Goal: Information Seeking & Learning: Learn about a topic

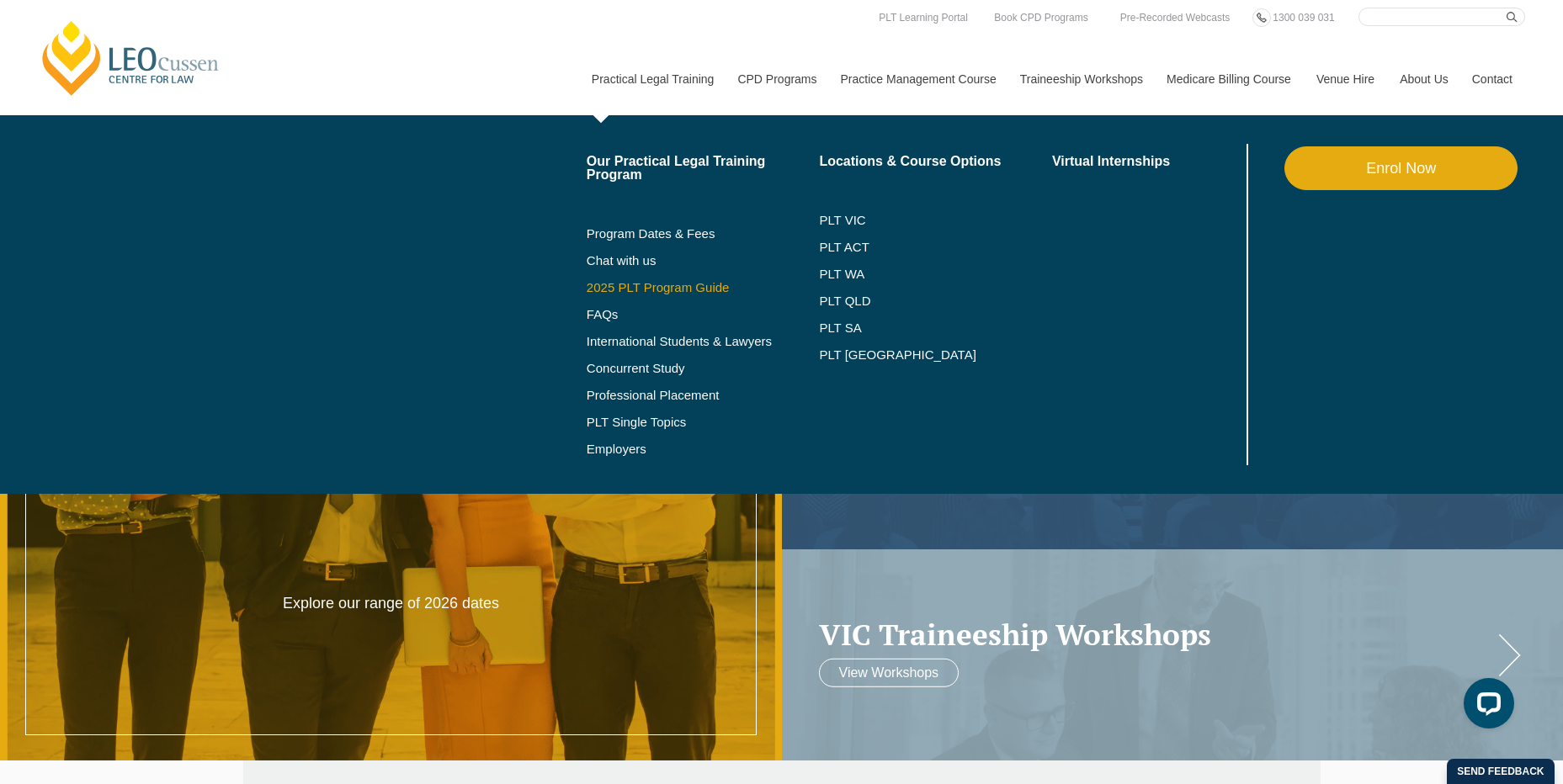
click at [677, 283] on link "2025 PLT Program Guide" at bounding box center [682, 288] width 191 height 13
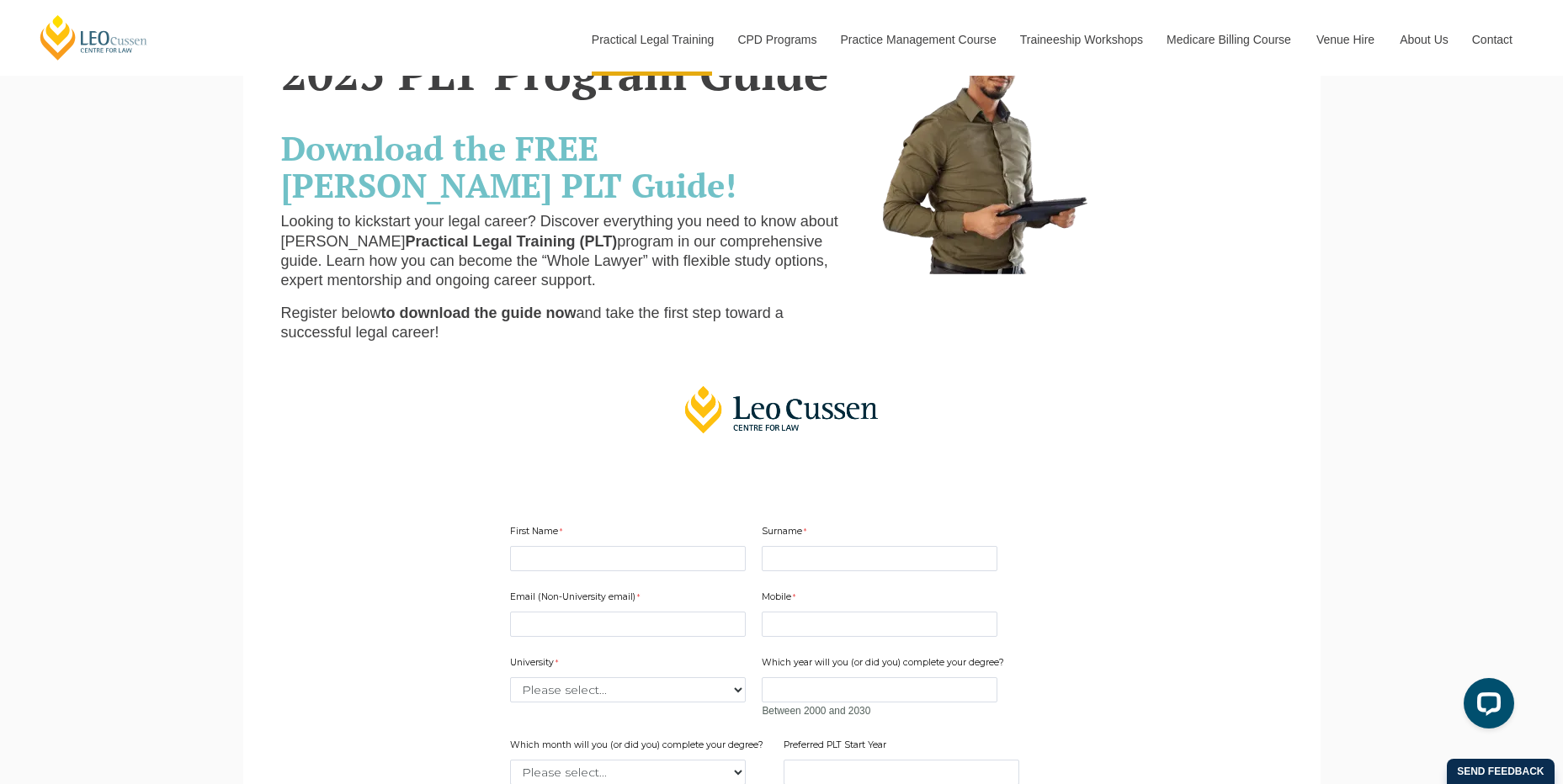
scroll to position [253, 0]
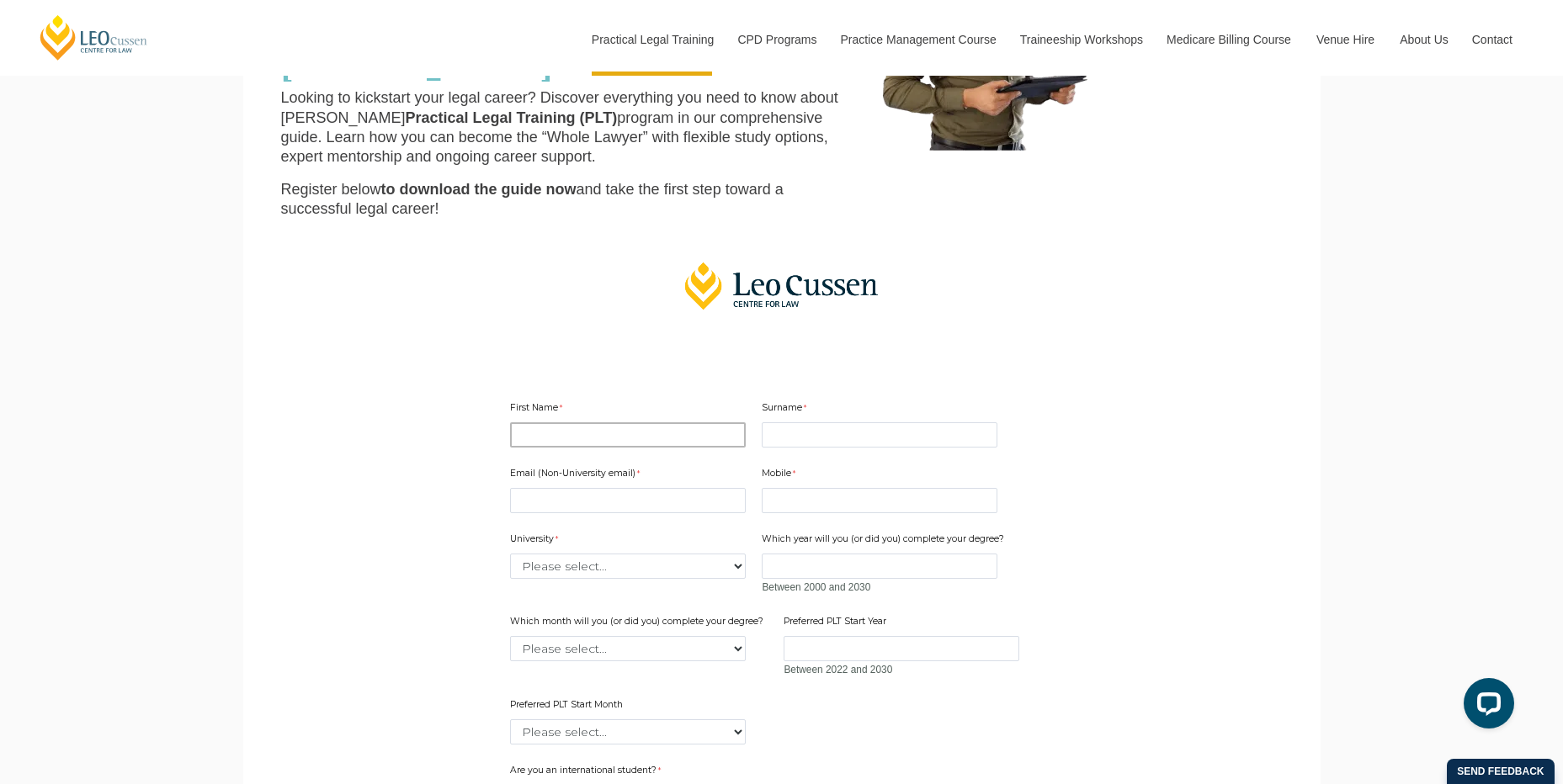
click at [639, 438] on input "First Name" at bounding box center [628, 435] width 236 height 25
type input "Jen"
type input "Kwok"
type input "jen.kwok@lawreform.vic.gov.au"
type input "0437453005"
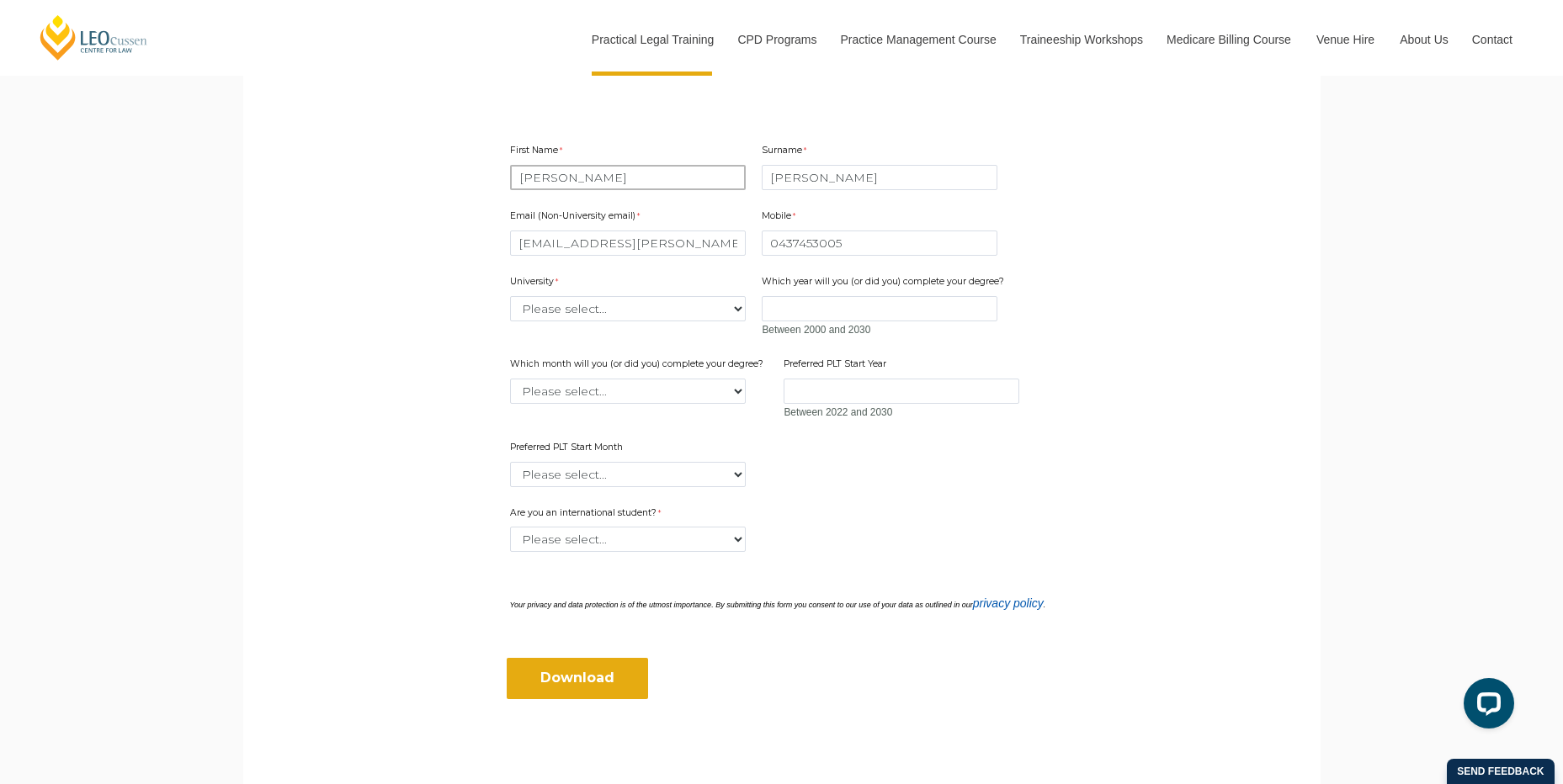
scroll to position [589, 0]
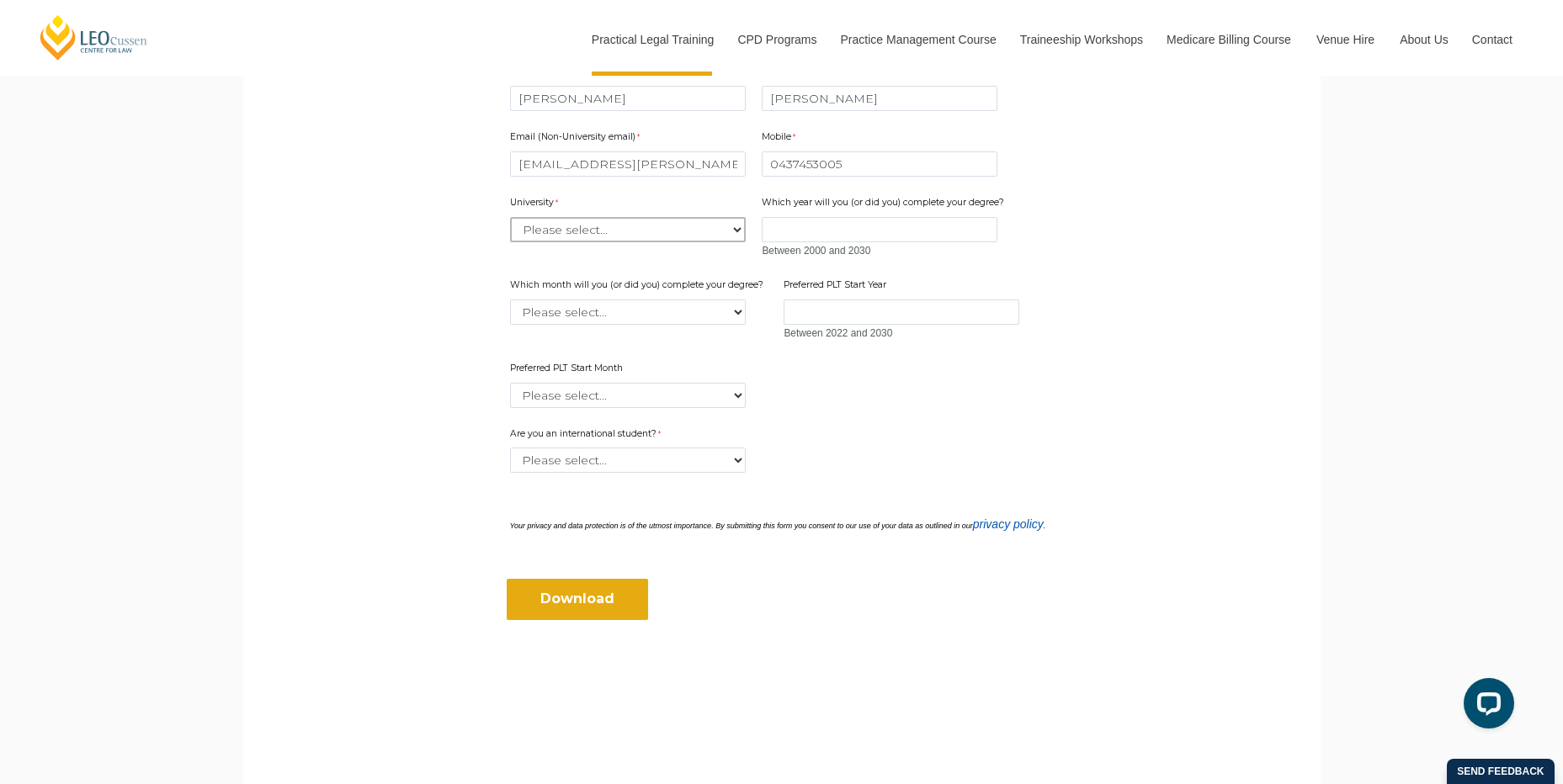
click at [722, 232] on select "Please select... Australian Catholic University Australian National University …" at bounding box center [628, 230] width 236 height 25
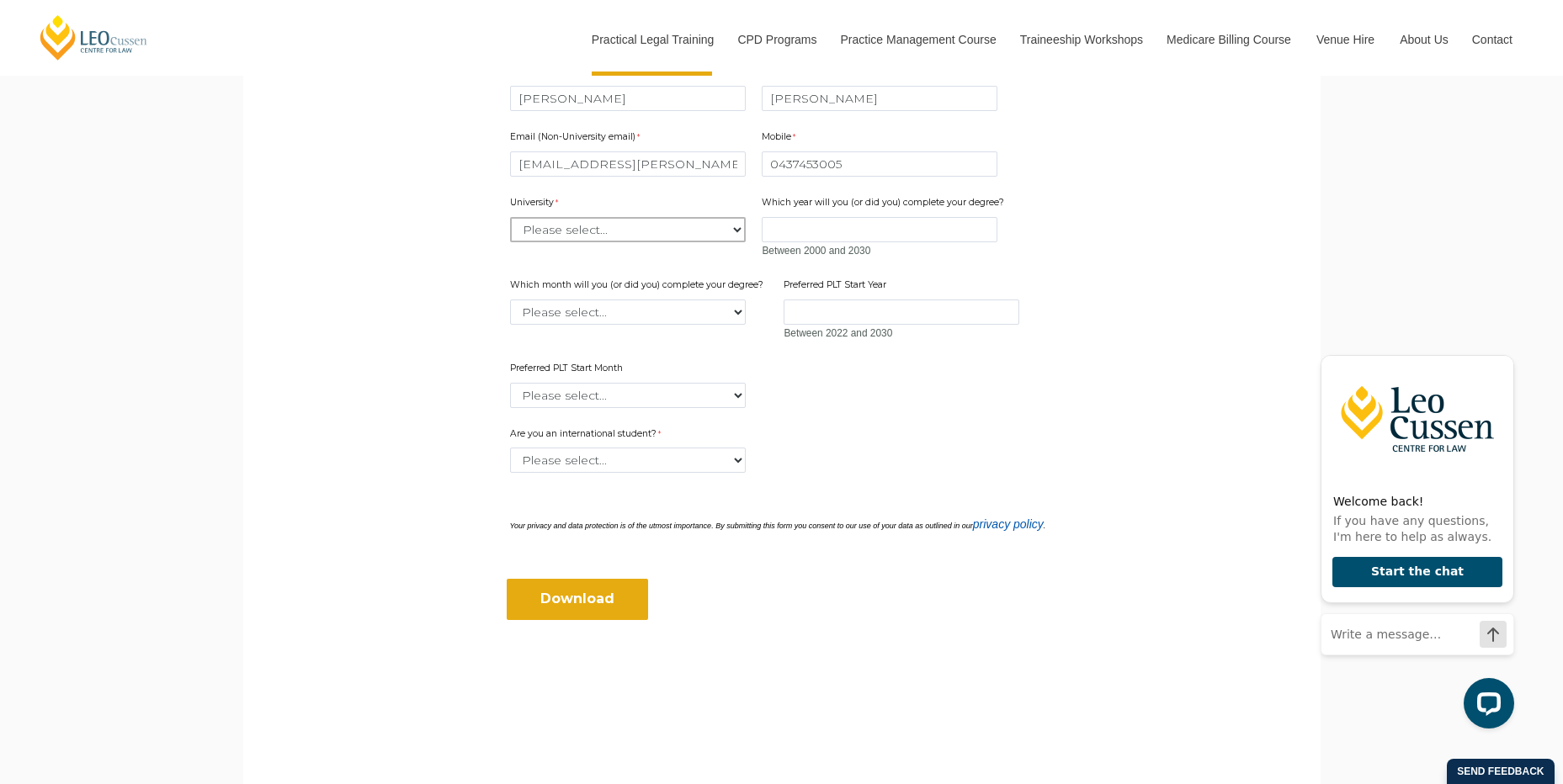
select select "tfa_2220"
click at [510, 217] on select "Please select... Australian Catholic University Australian National University …" at bounding box center [628, 230] width 236 height 25
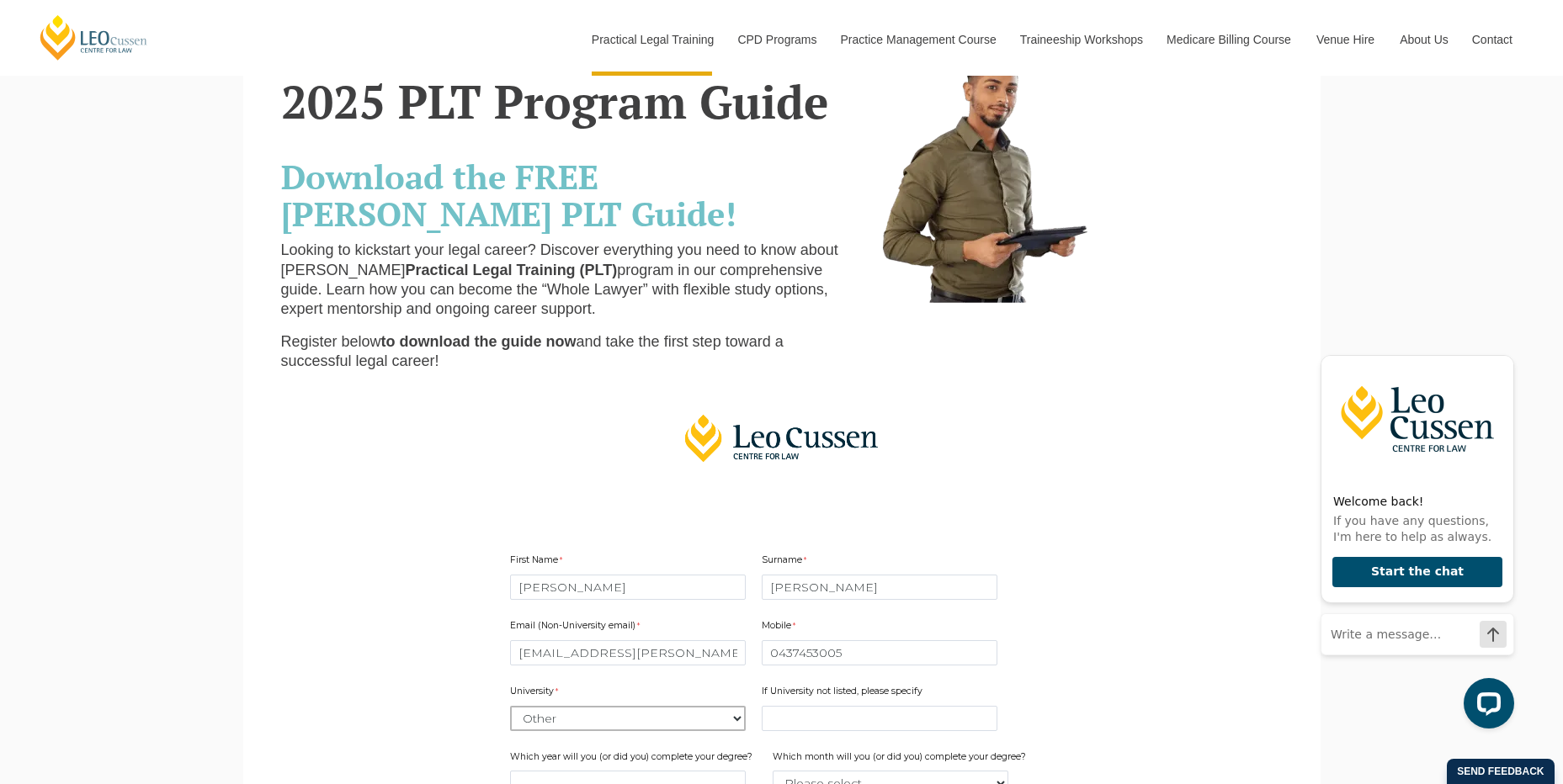
scroll to position [0, 0]
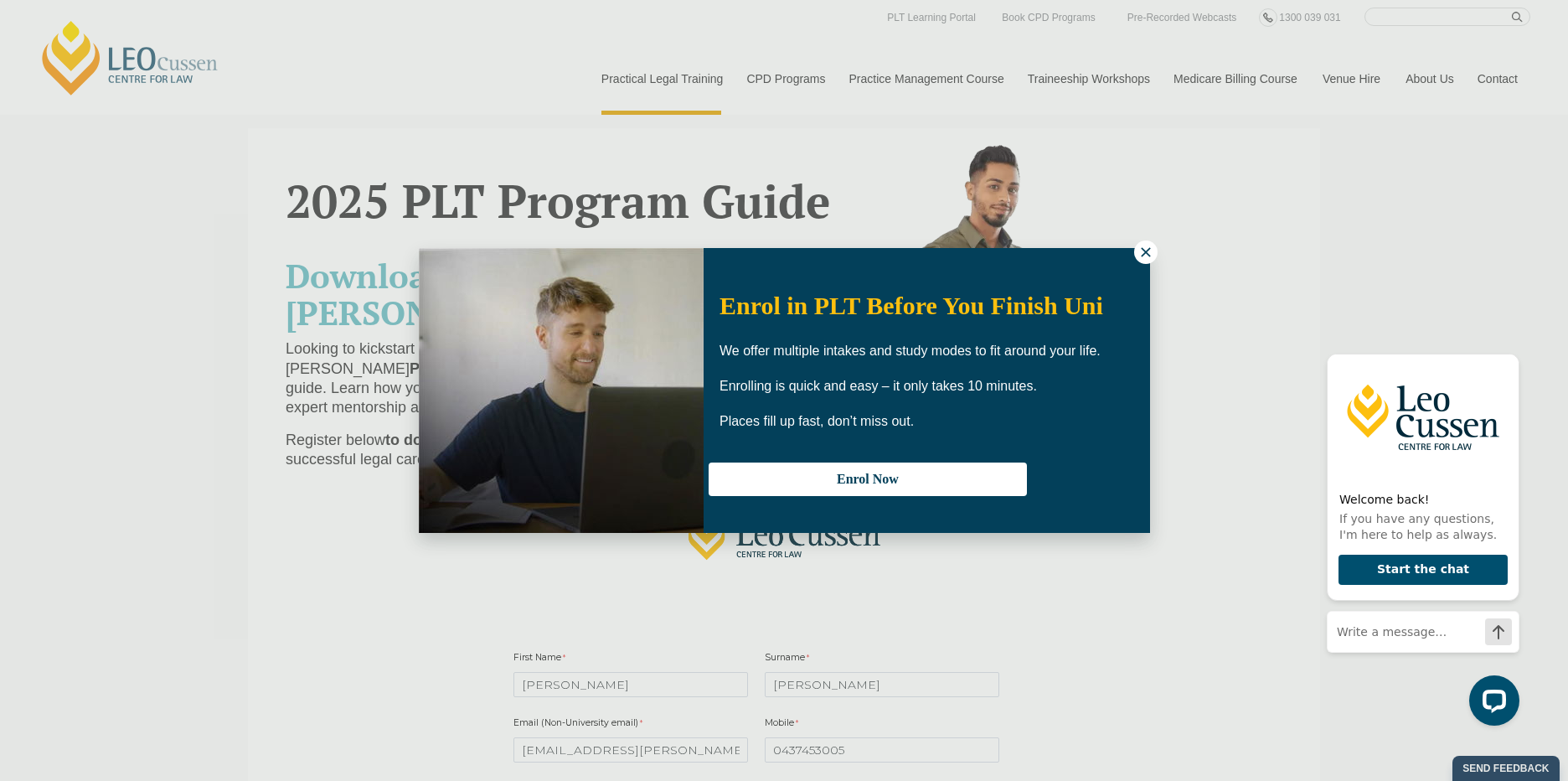
click at [1141, 247] on icon at bounding box center [1146, 253] width 15 height 15
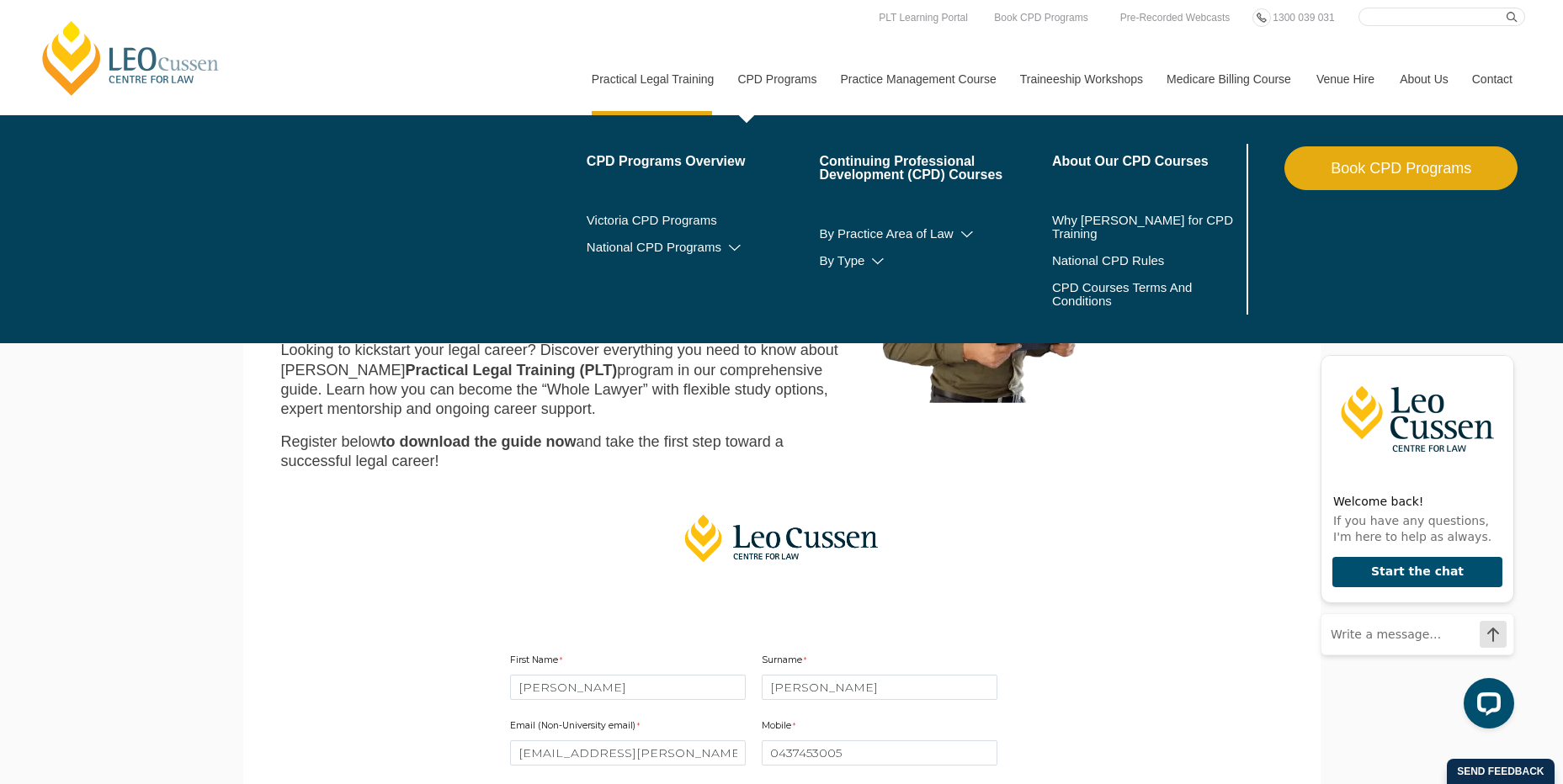
click at [768, 87] on link "CPD Programs" at bounding box center [776, 79] width 103 height 72
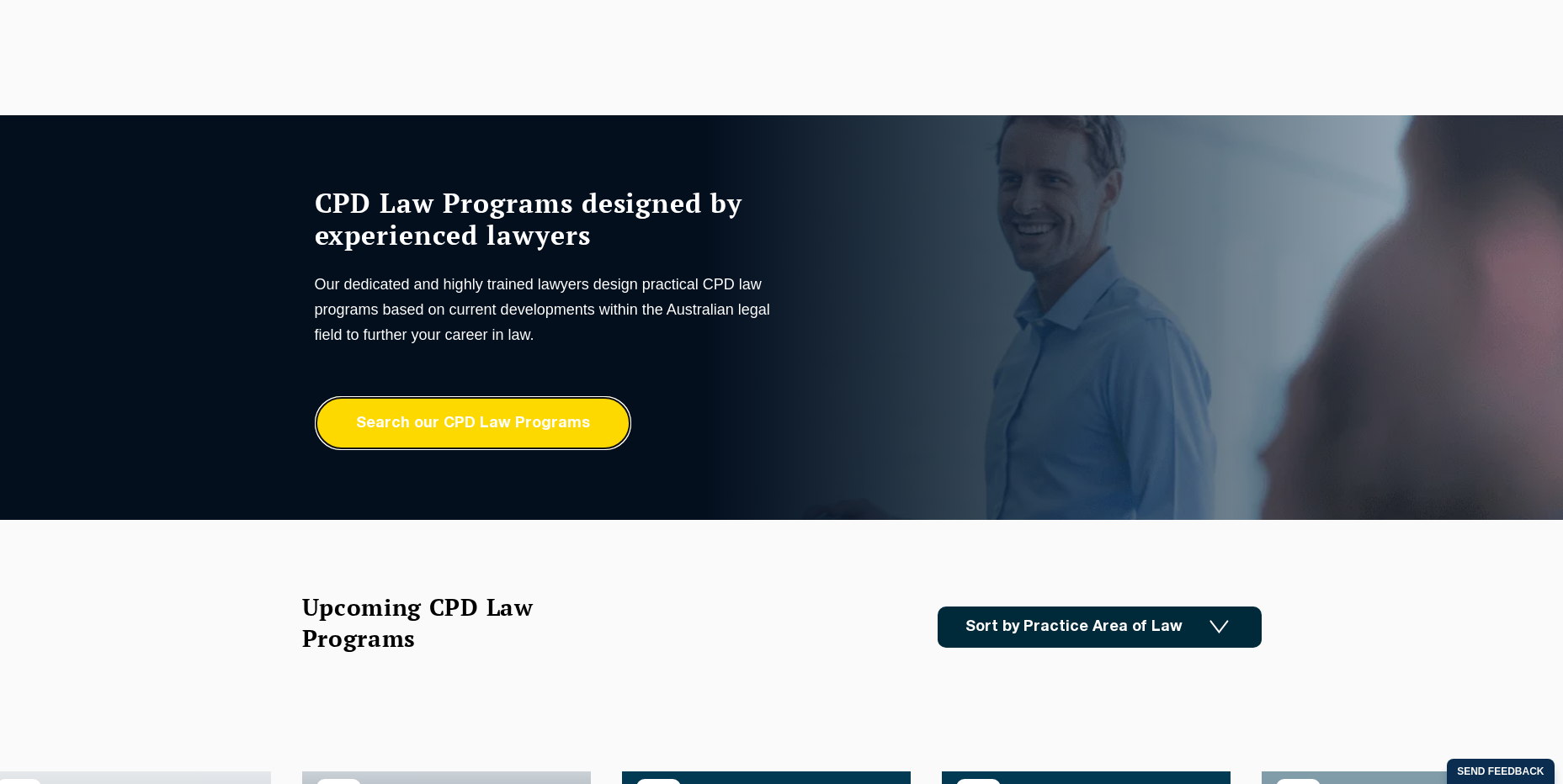
click at [533, 424] on link "Search our CPD Law Programs" at bounding box center [474, 424] width 317 height 54
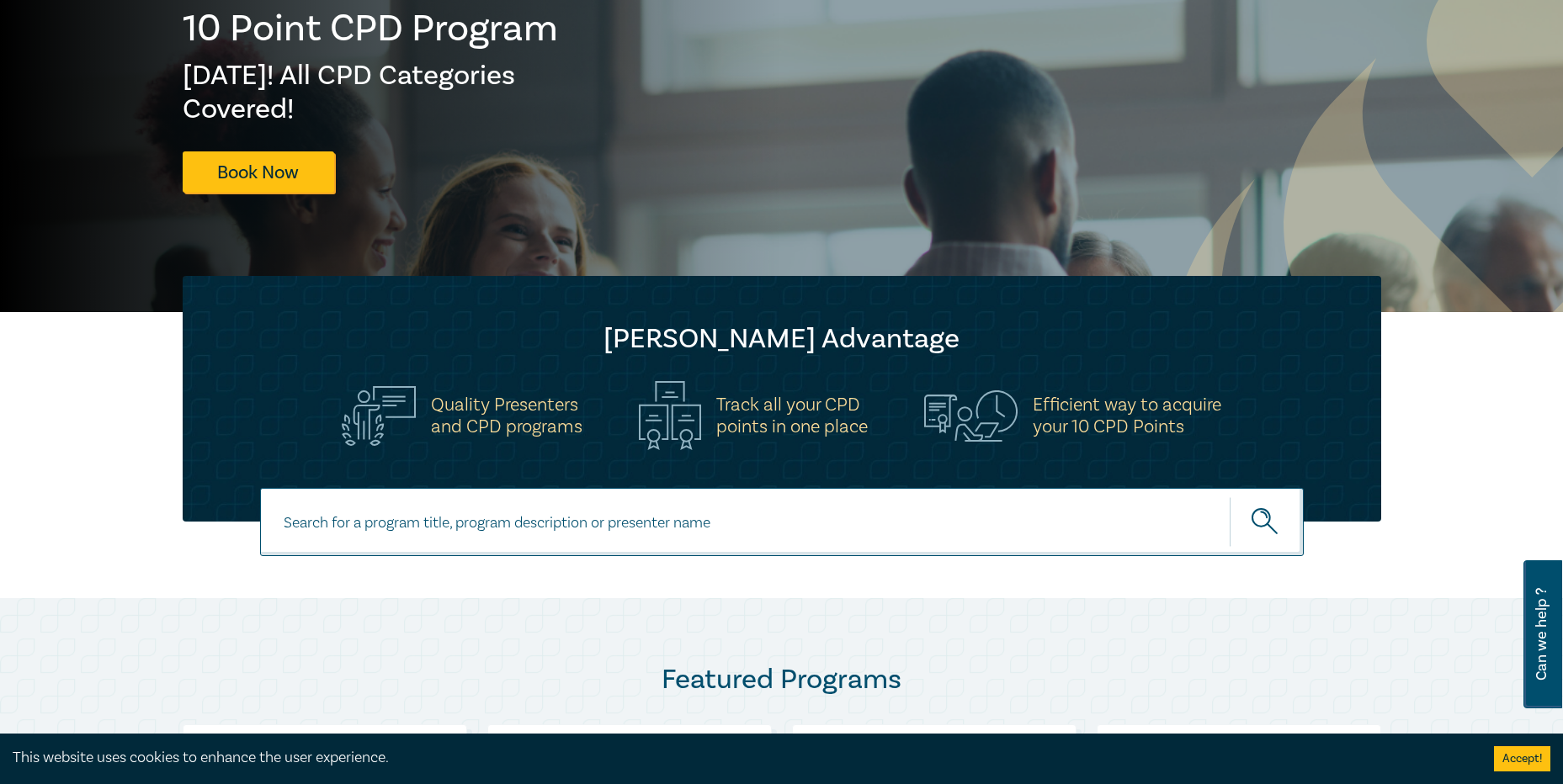
scroll to position [253, 0]
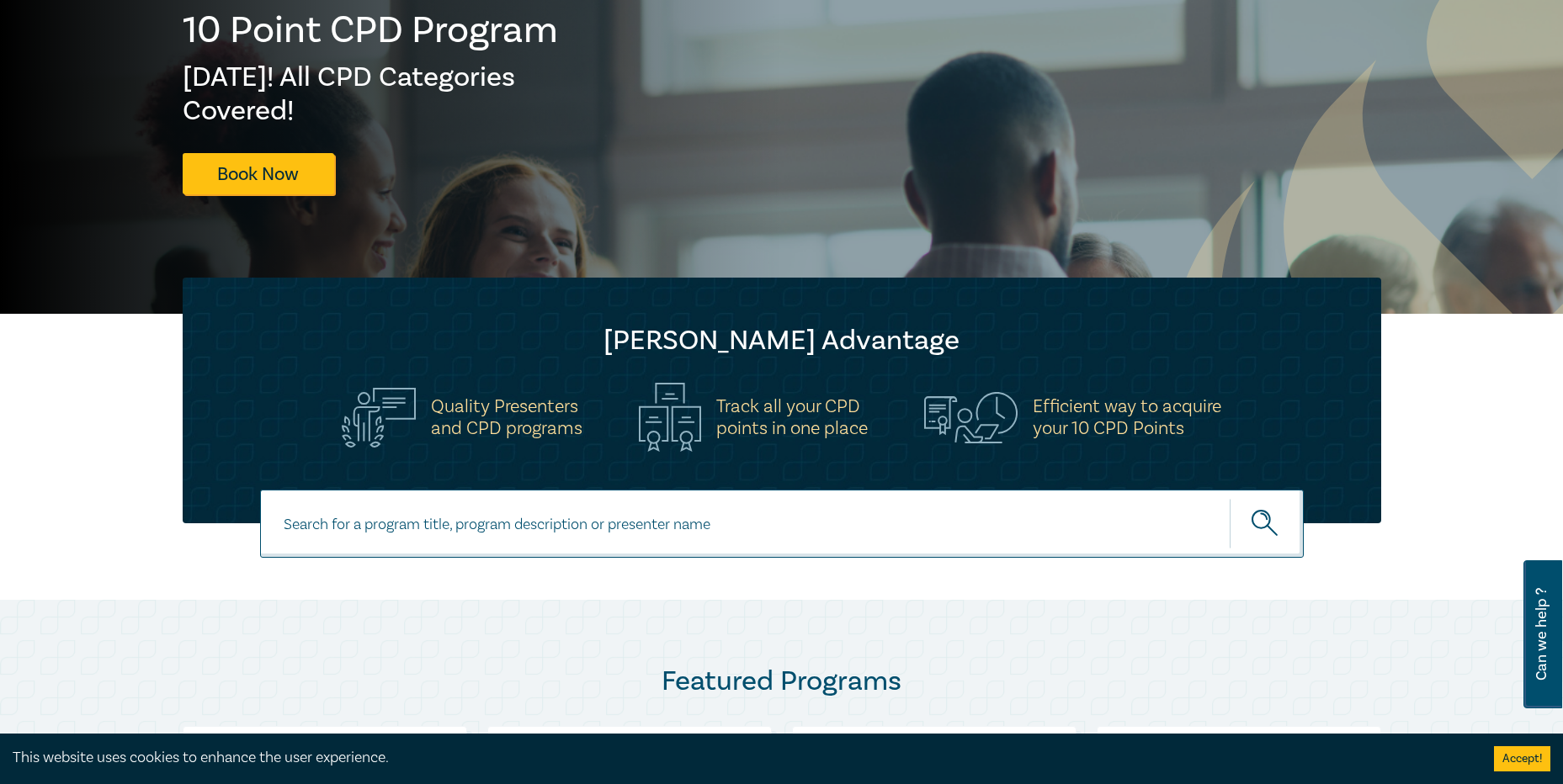
click at [599, 528] on input at bounding box center [782, 523] width 1044 height 68
type input "artificial"
click at [1230, 498] on button "submit" at bounding box center [1267, 523] width 74 height 51
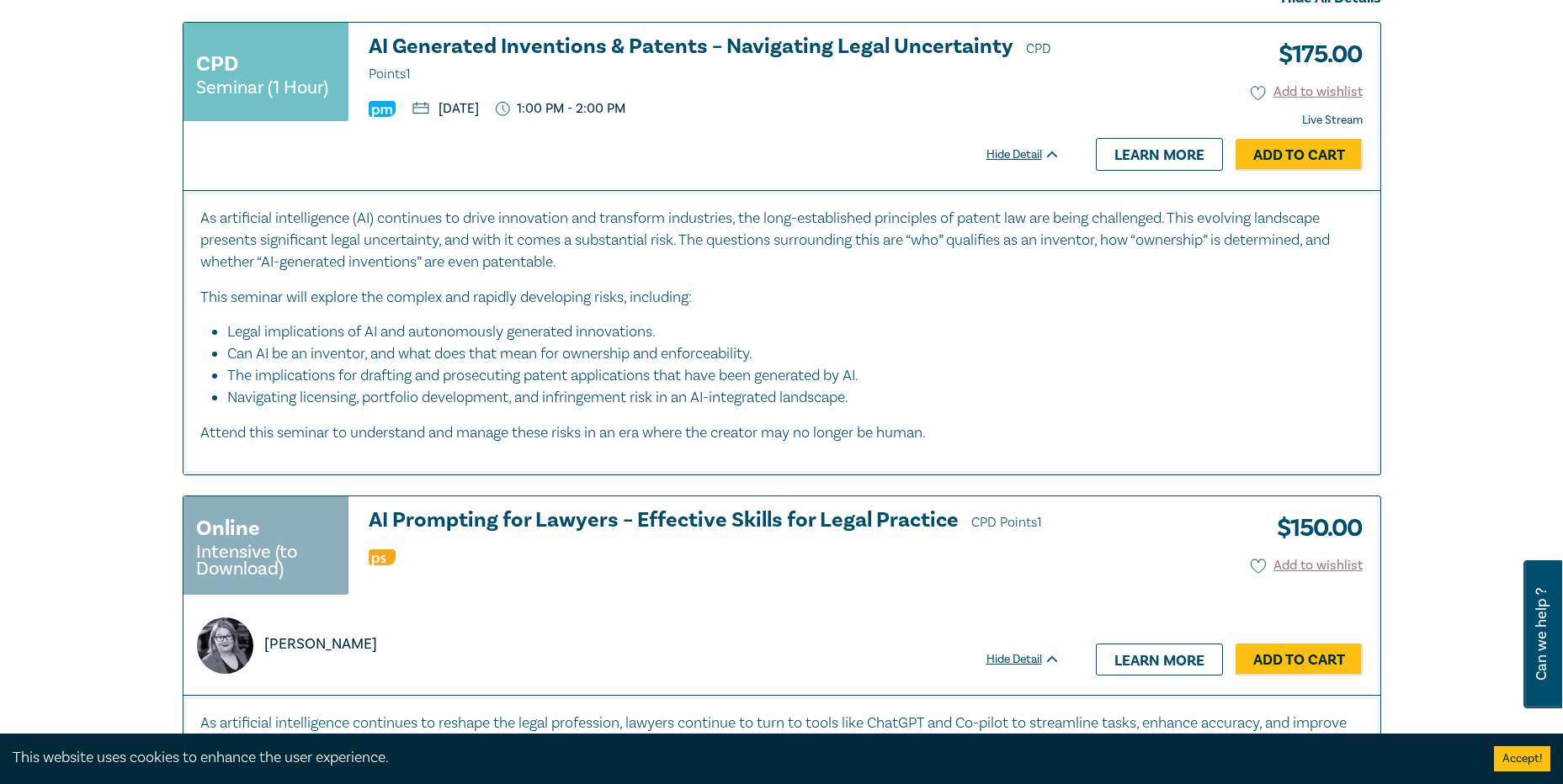
scroll to position [1010, 0]
